Goal: Task Accomplishment & Management: Manage account settings

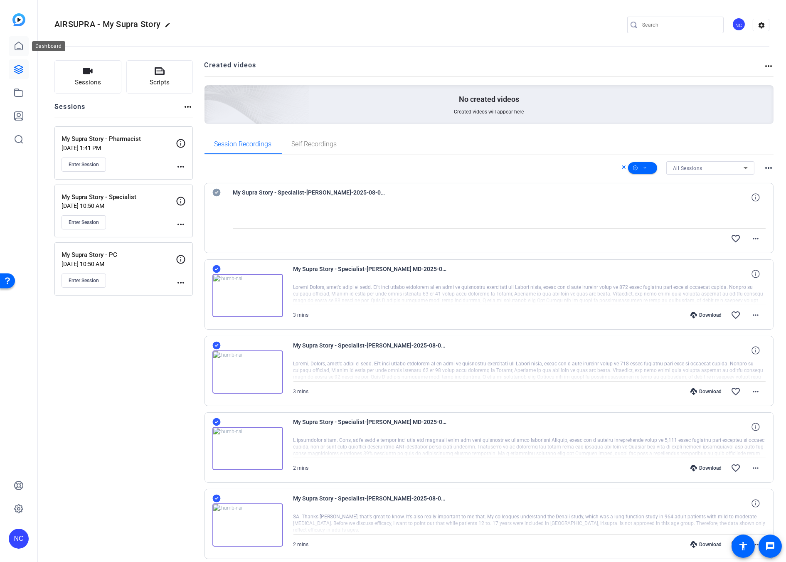
click at [12, 52] on link at bounding box center [19, 46] width 20 height 20
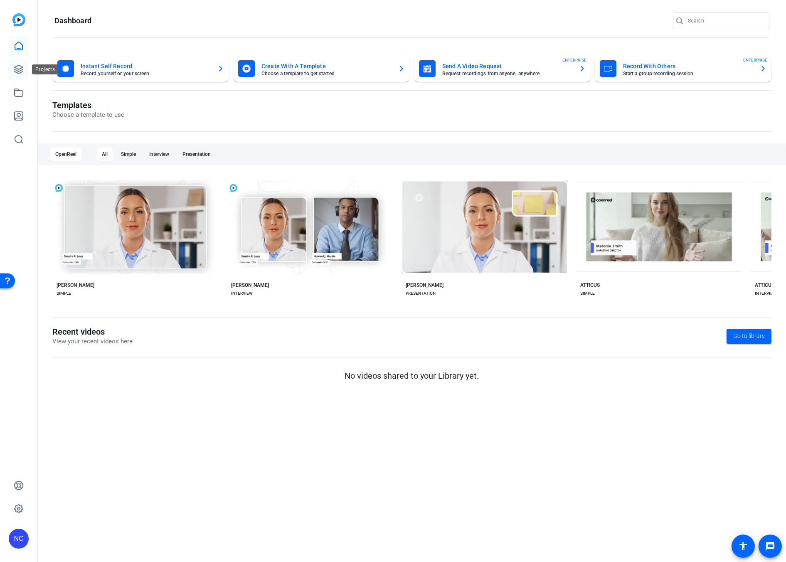
click at [18, 73] on icon at bounding box center [19, 69] width 8 height 8
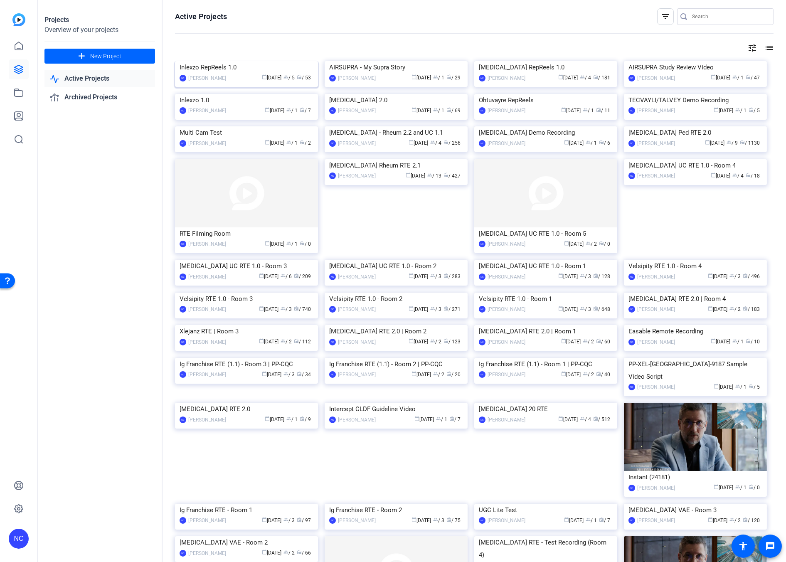
click at [273, 61] on img at bounding box center [246, 61] width 143 height 0
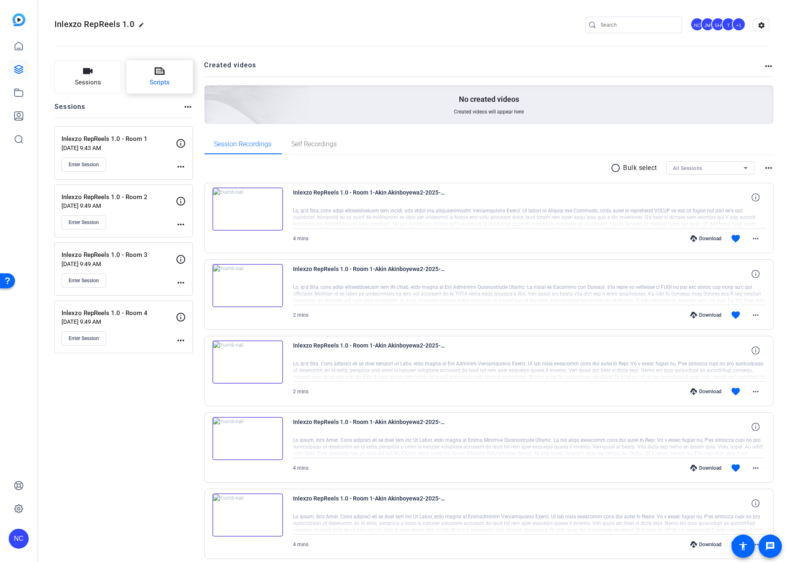
click at [156, 69] on icon at bounding box center [160, 71] width 10 height 10
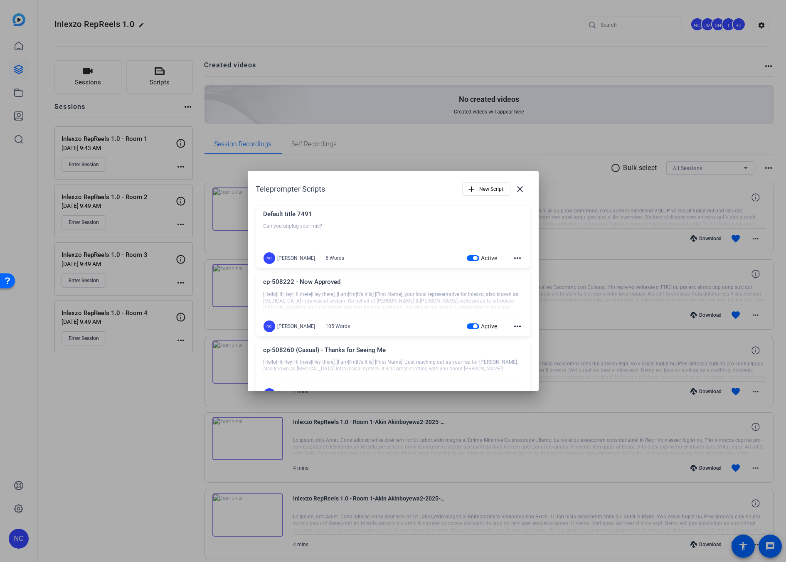
click at [513, 256] on mat-icon "more_horiz" at bounding box center [518, 258] width 10 height 10
click at [515, 278] on span "Delete" at bounding box center [531, 281] width 33 height 10
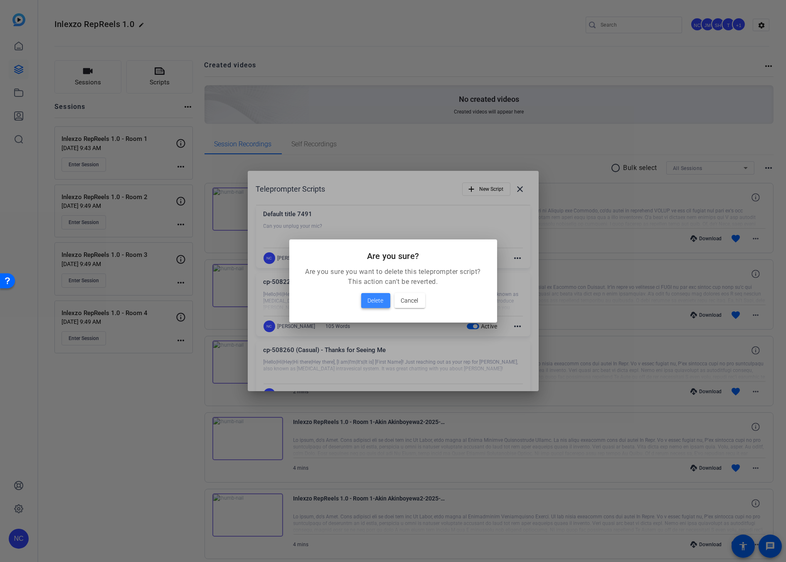
click at [376, 298] on span "Delete" at bounding box center [376, 301] width 16 height 10
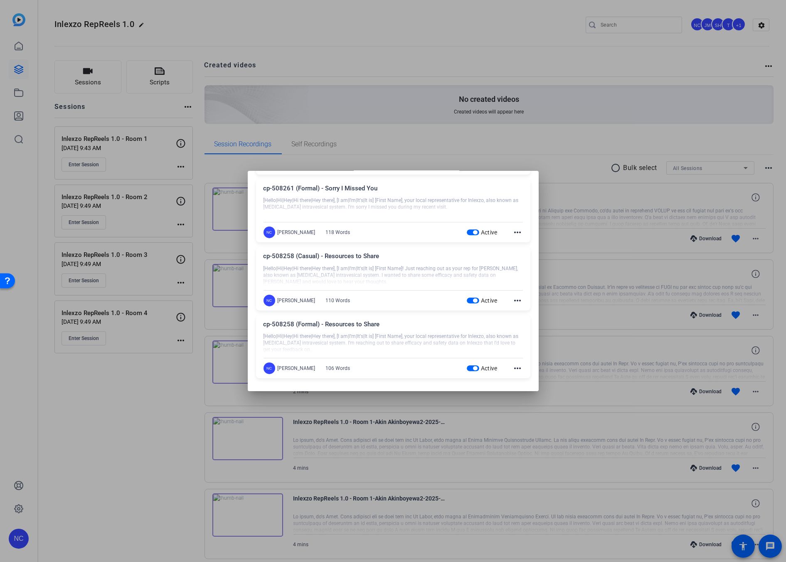
scroll to position [298, 0]
